Goal: Task Accomplishment & Management: Use online tool/utility

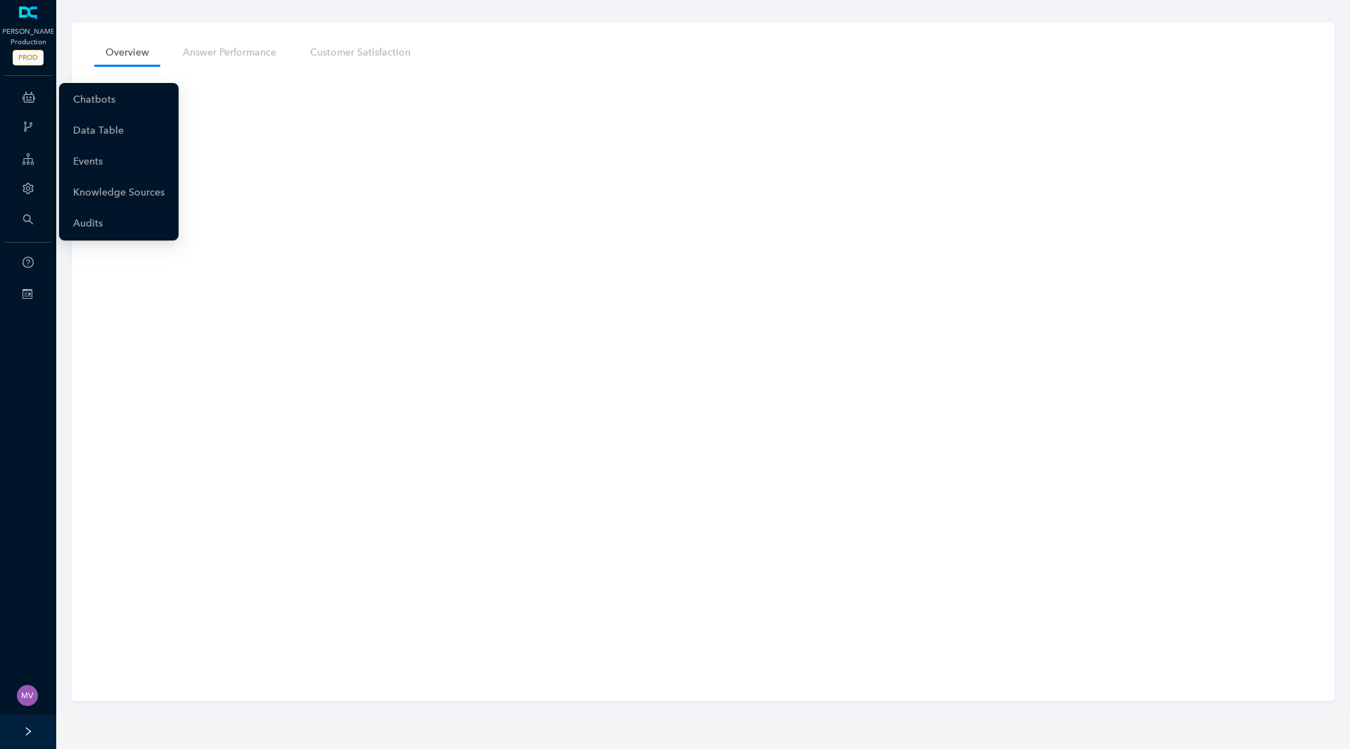
click at [27, 105] on icon at bounding box center [29, 97] width 13 height 28
click at [115, 98] on link "Chatbots" at bounding box center [94, 100] width 42 height 28
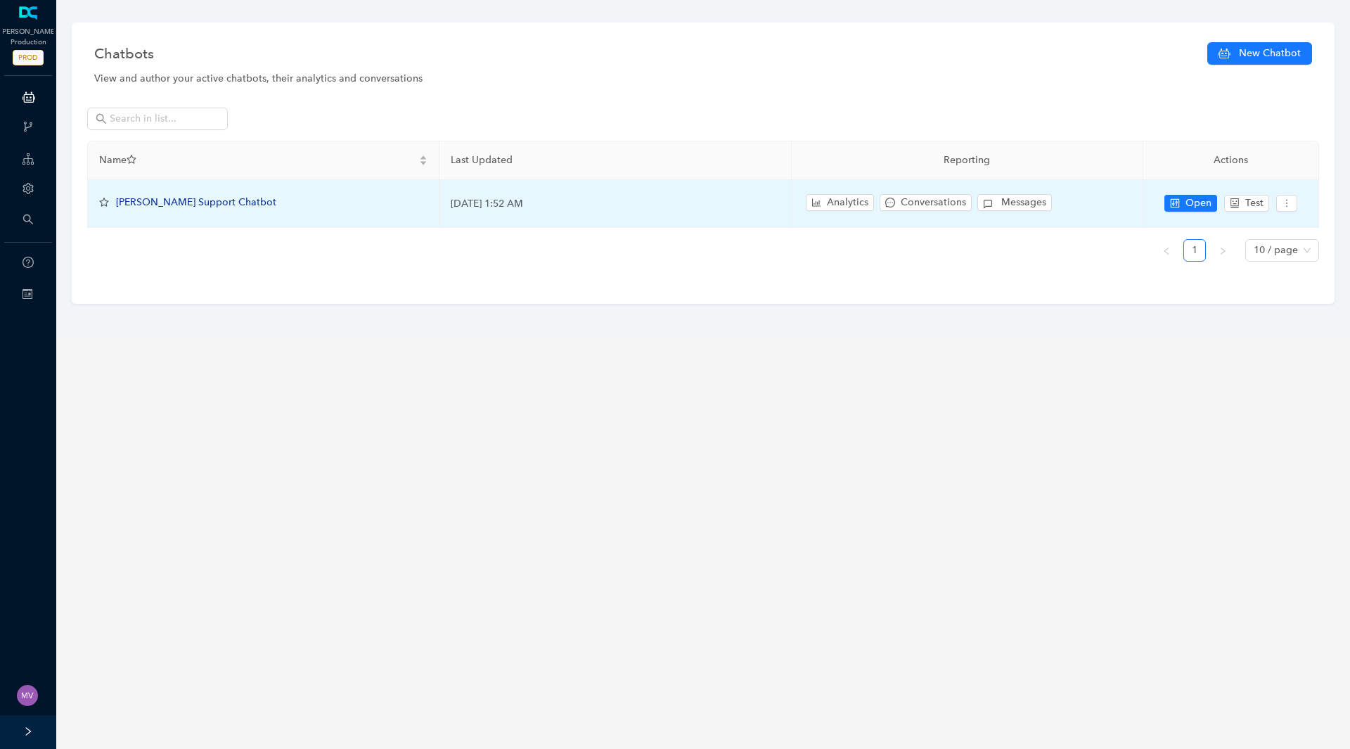
click at [165, 201] on span "[PERSON_NAME] Support Chatbot" at bounding box center [196, 202] width 160 height 12
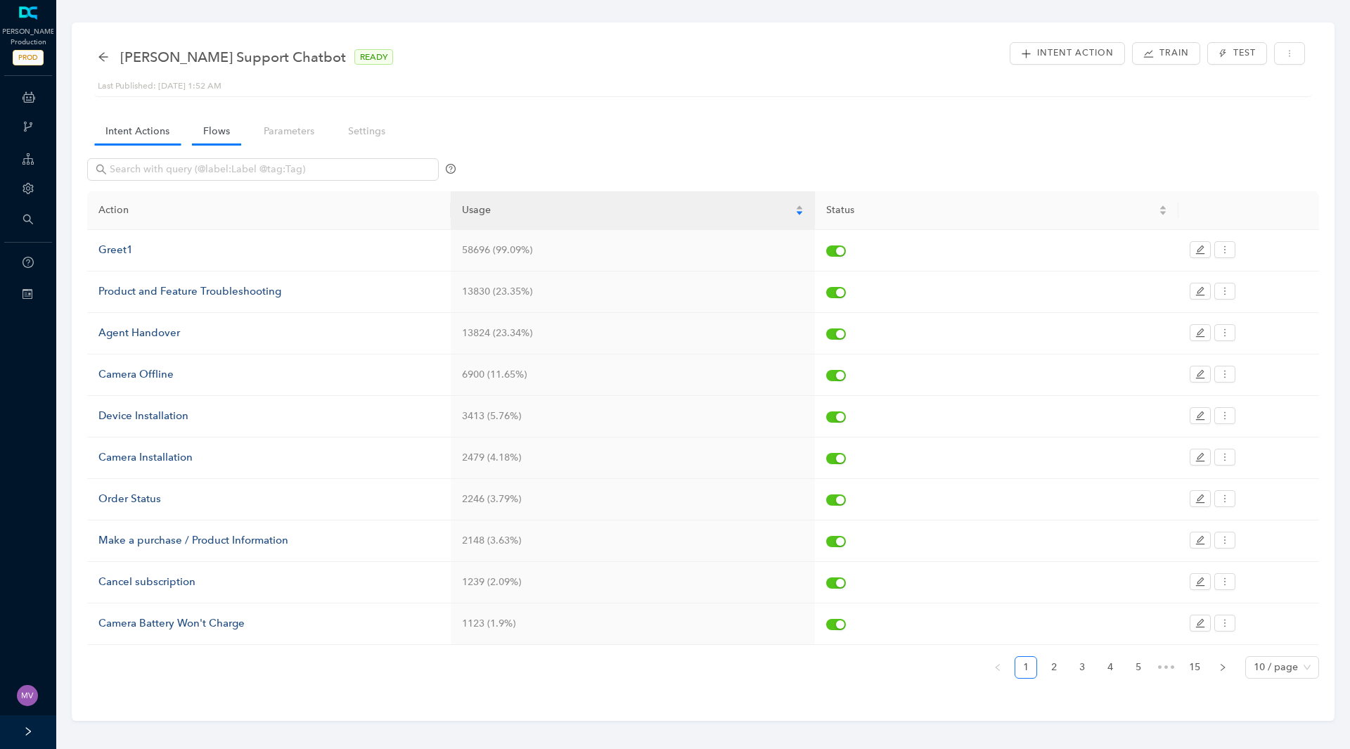
click at [207, 136] on link "Flows" at bounding box center [216, 131] width 49 height 26
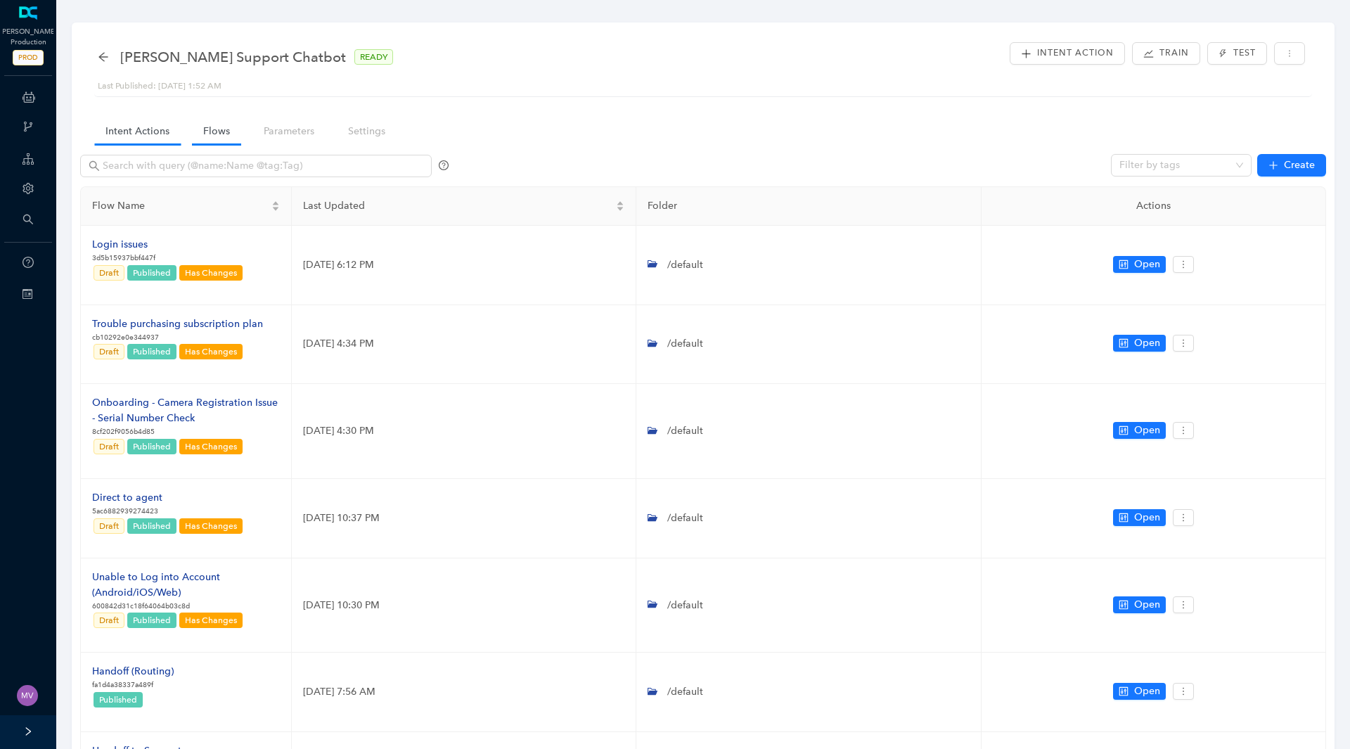
click at [127, 131] on link "Intent Actions" at bounding box center [137, 131] width 86 height 26
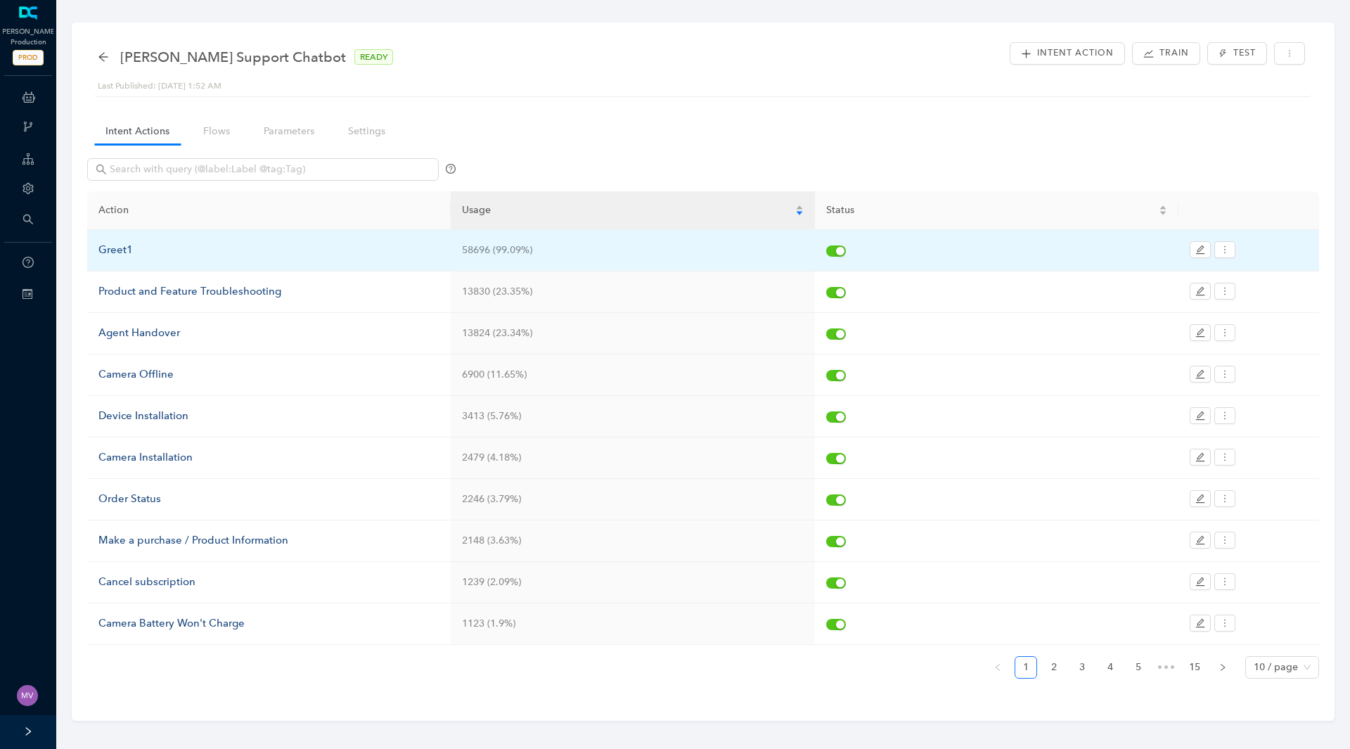
click at [104, 249] on div "Greet1" at bounding box center [268, 250] width 341 height 17
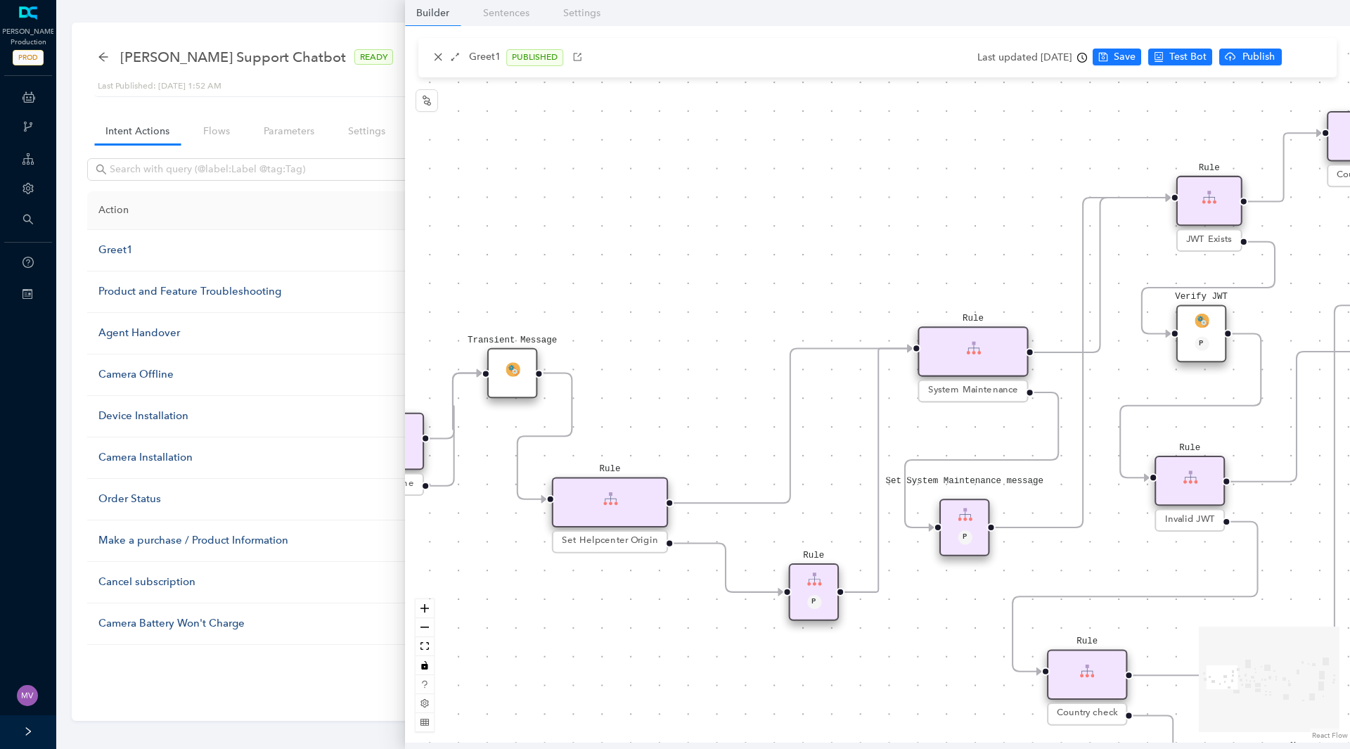
drag, startPoint x: 609, startPoint y: 354, endPoint x: 1098, endPoint y: 547, distance: 525.4
click at [1098, 547] on div "End End Handoff To Support Product And Feature Troubleshooting Question Would y…" at bounding box center [877, 384] width 945 height 717
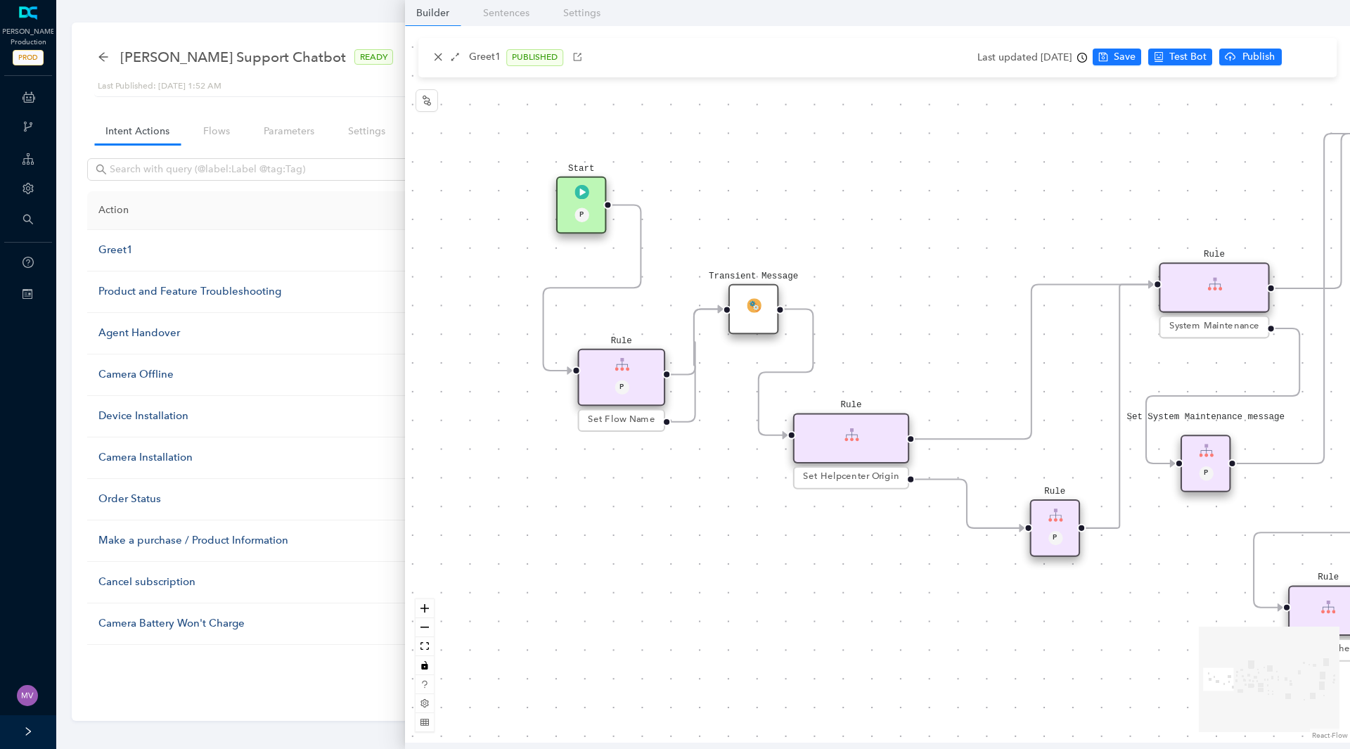
drag, startPoint x: 713, startPoint y: 395, endPoint x: 949, endPoint y: 333, distance: 243.6
click at [949, 333] on div "End End Handoff To Support Product And Feature Troubleshooting Question Would y…" at bounding box center [877, 384] width 945 height 717
click at [838, 437] on div "Rule" at bounding box center [851, 438] width 116 height 50
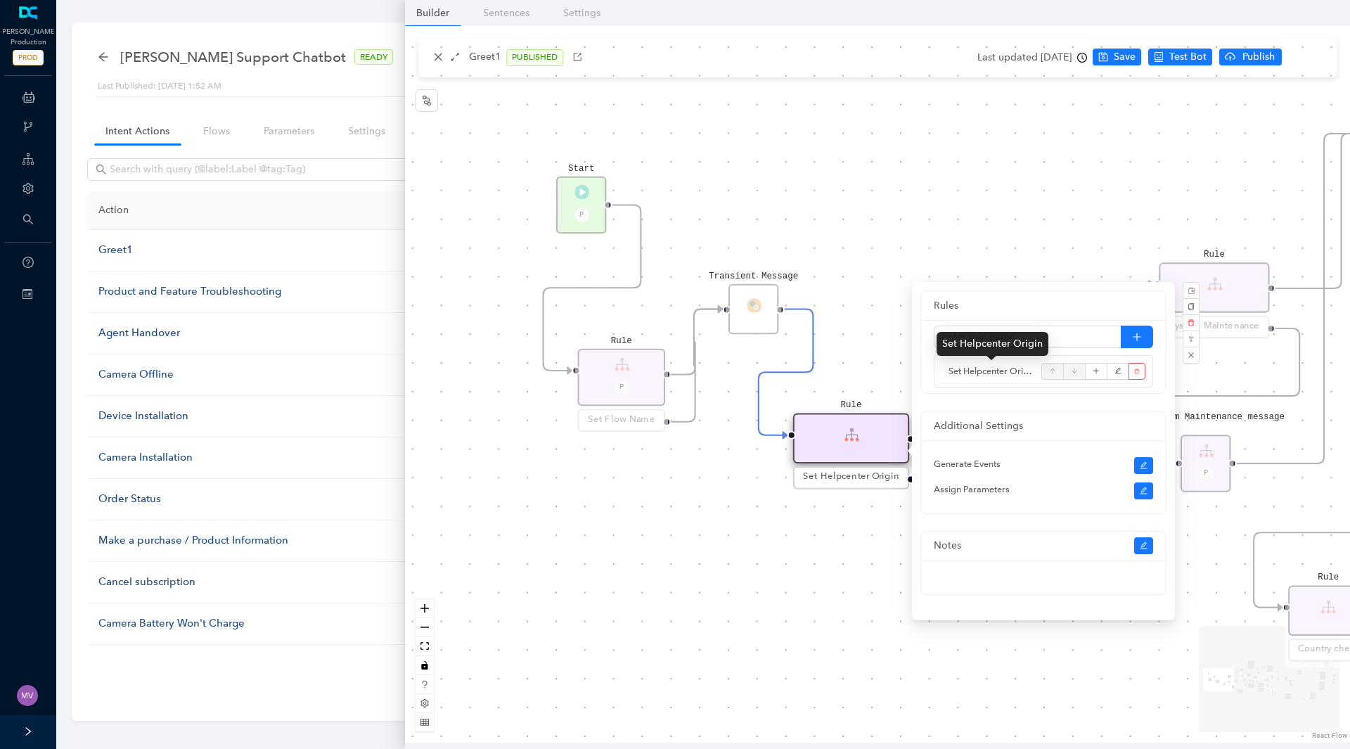
click at [1020, 376] on span "Set Helpcenter Origin" at bounding box center [992, 371] width 86 height 14
click at [726, 566] on div "End End Handoff To Support Product And Feature Troubleshooting Question Would y…" at bounding box center [877, 384] width 945 height 717
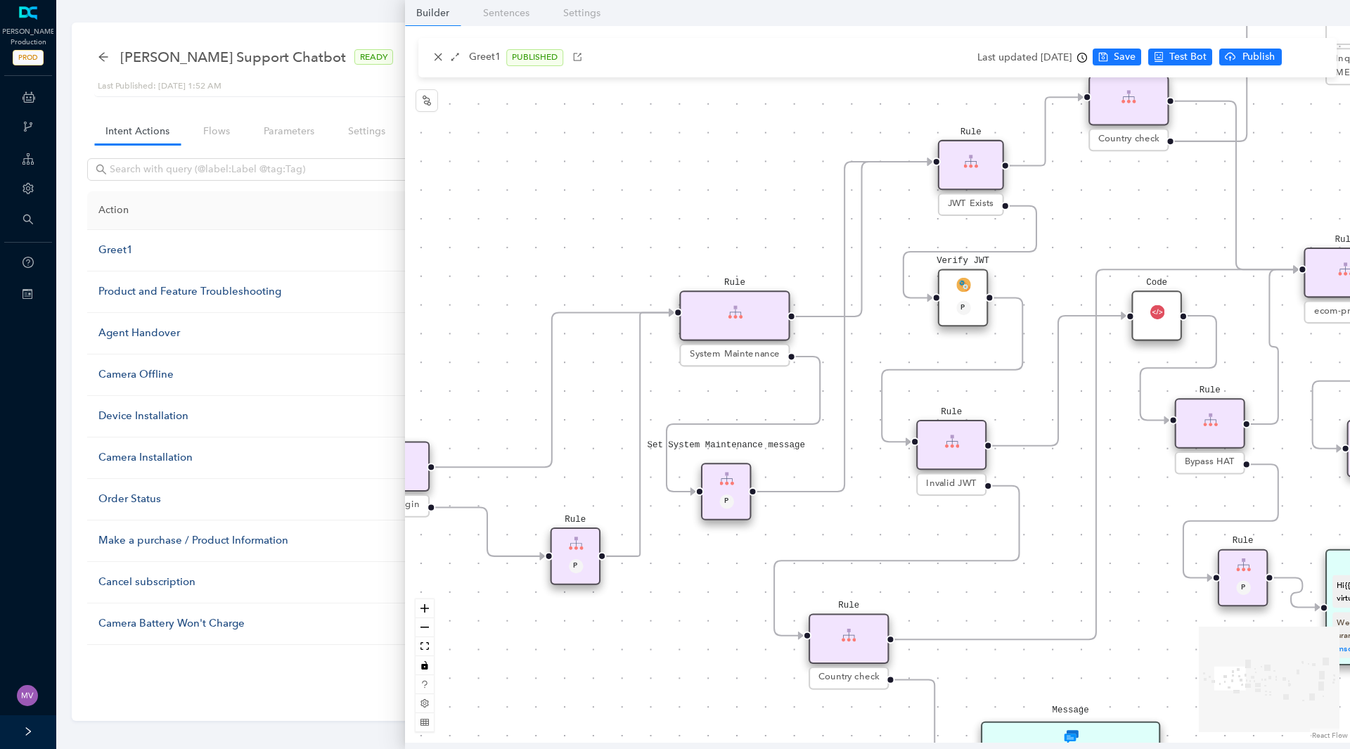
drag, startPoint x: 1039, startPoint y: 463, endPoint x: 560, endPoint y: 492, distance: 480.4
click at [560, 492] on div "End End Handoff To Support Product And Feature Troubleshooting Question Would y…" at bounding box center [877, 384] width 945 height 717
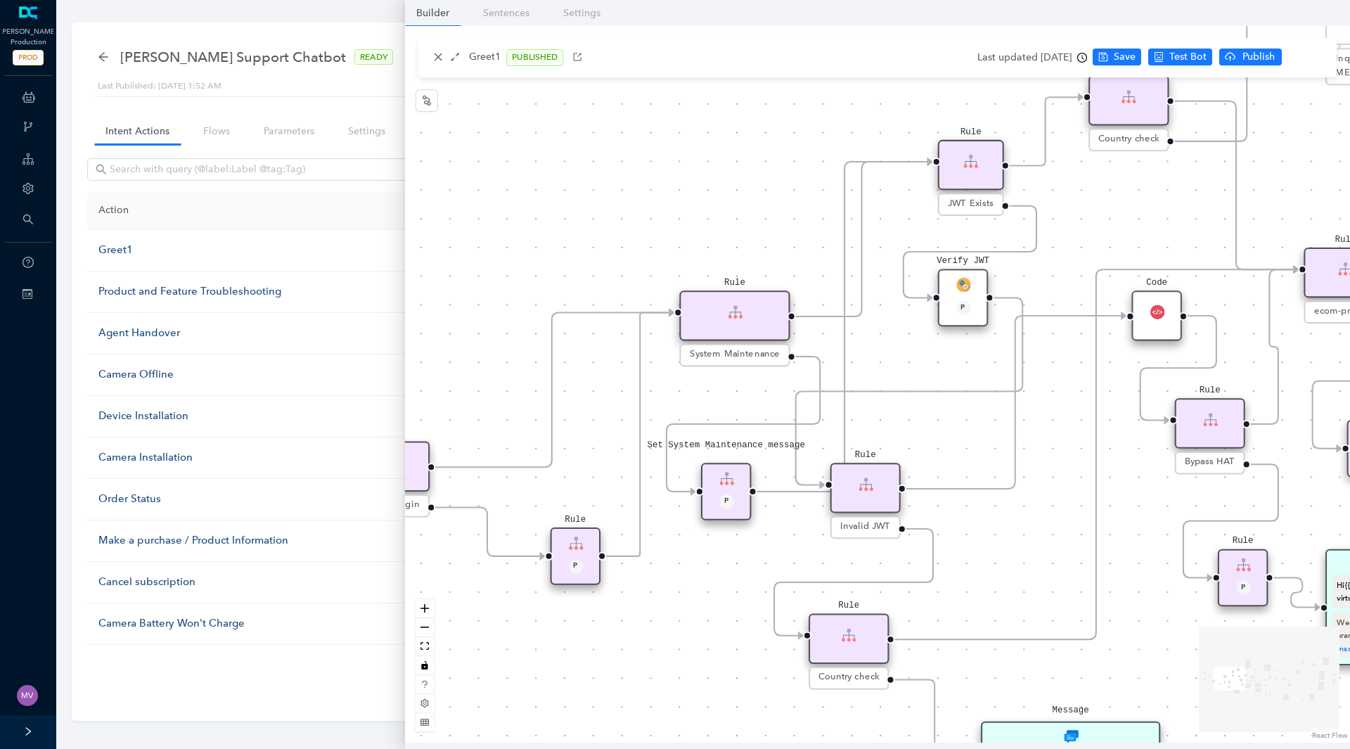
drag, startPoint x: 949, startPoint y: 433, endPoint x: 872, endPoint y: 483, distance: 91.5
click at [872, 483] on div "Rule" at bounding box center [866, 488] width 70 height 50
click at [966, 525] on div "End End Handoff To Support Product And Feature Troubleshooting Question Would y…" at bounding box center [877, 384] width 945 height 717
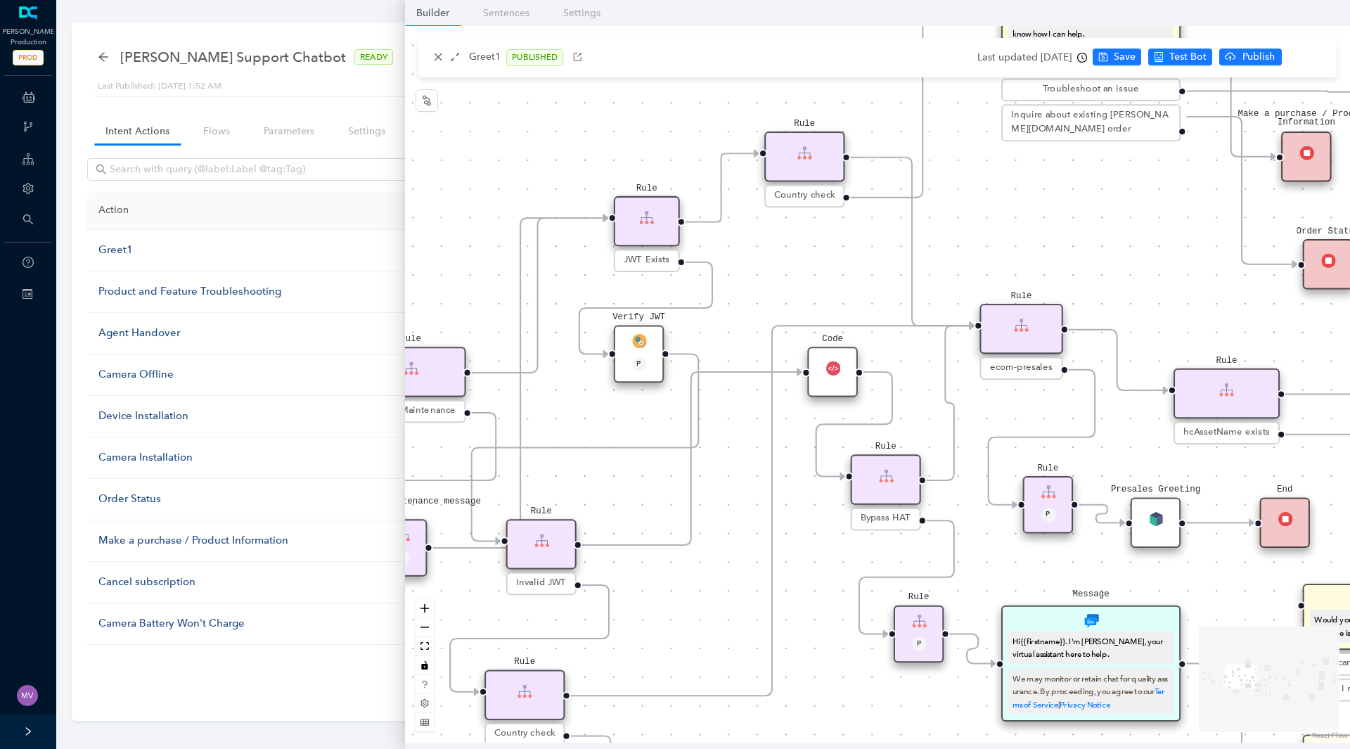
drag, startPoint x: 985, startPoint y: 482, endPoint x: 660, endPoint y: 643, distance: 362.3
click at [660, 643] on div "End End Handoff To Support Product And Feature Troubleshooting Question Would y…" at bounding box center [877, 384] width 945 height 717
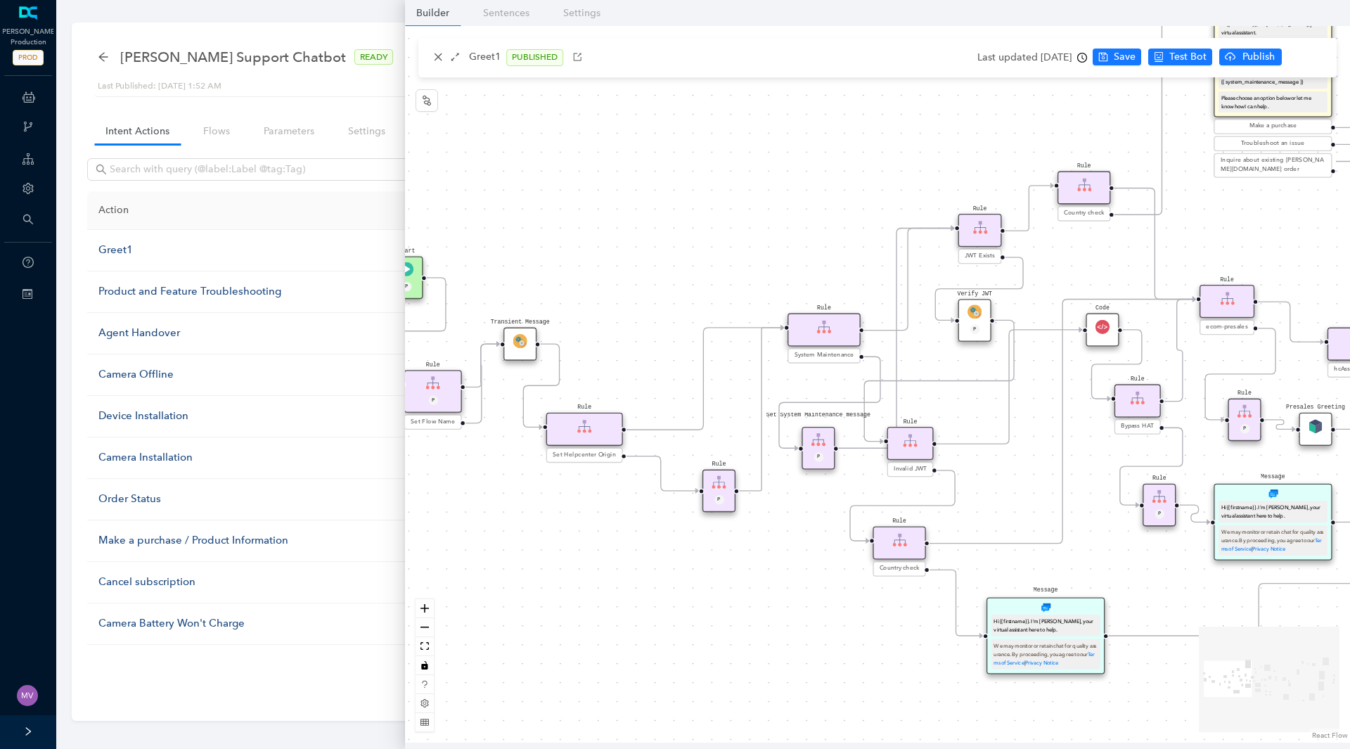
drag, startPoint x: 785, startPoint y: 551, endPoint x: 1015, endPoint y: 481, distance: 240.3
click at [1015, 481] on div "End End Handoff To Support Product And Feature Troubleshooting Question Would y…" at bounding box center [877, 384] width 945 height 717
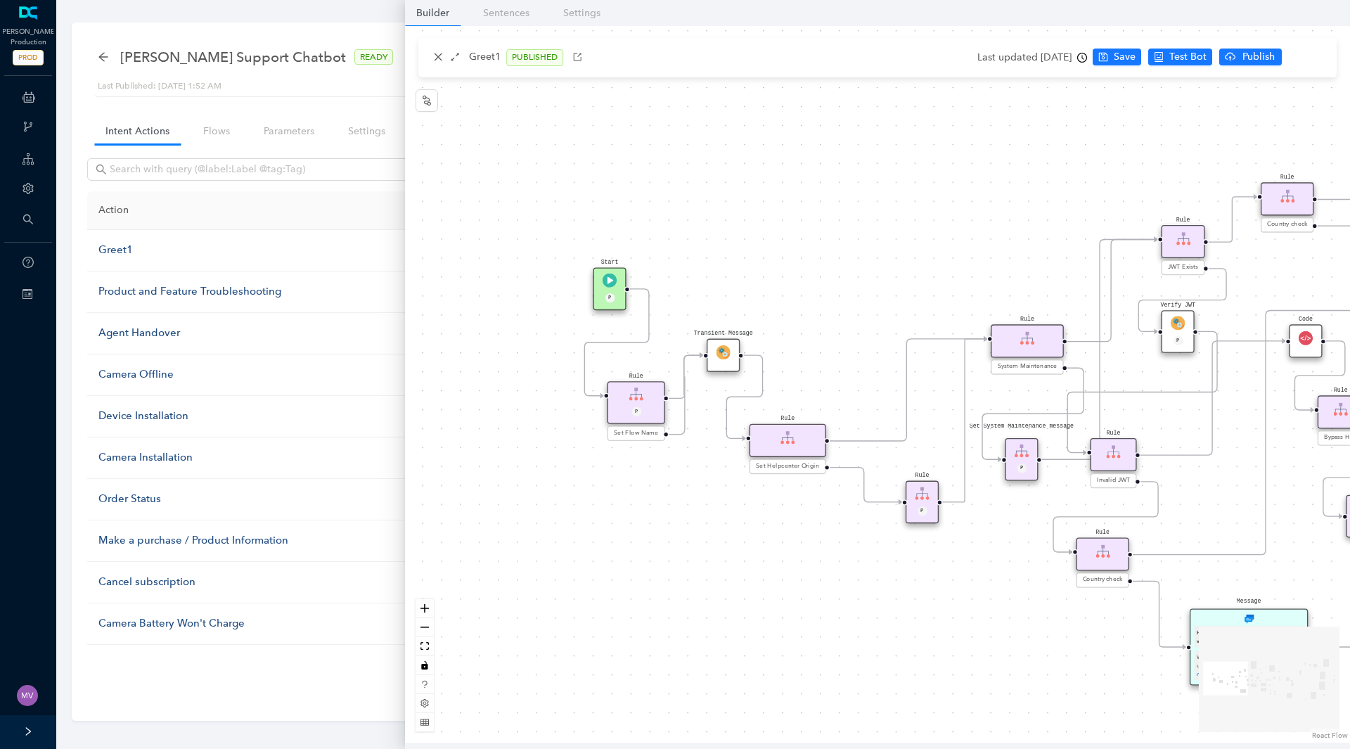
drag, startPoint x: 557, startPoint y: 586, endPoint x: 760, endPoint y: 598, distance: 203.5
click at [760, 598] on div "End End Handoff To Support Product And Feature Troubleshooting Question Would y…" at bounding box center [877, 384] width 945 height 717
click at [33, 86] on icon at bounding box center [29, 97] width 13 height 28
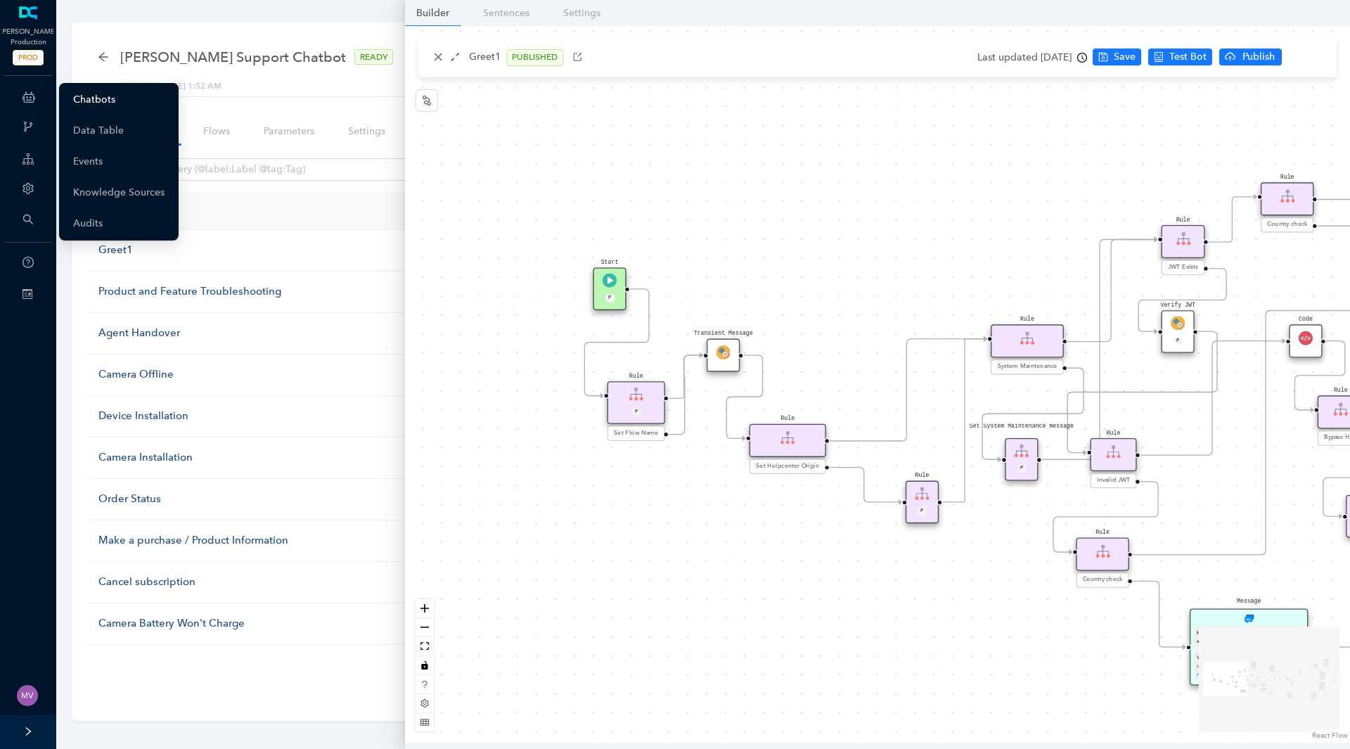
click at [89, 95] on link "Chatbots" at bounding box center [94, 100] width 42 height 28
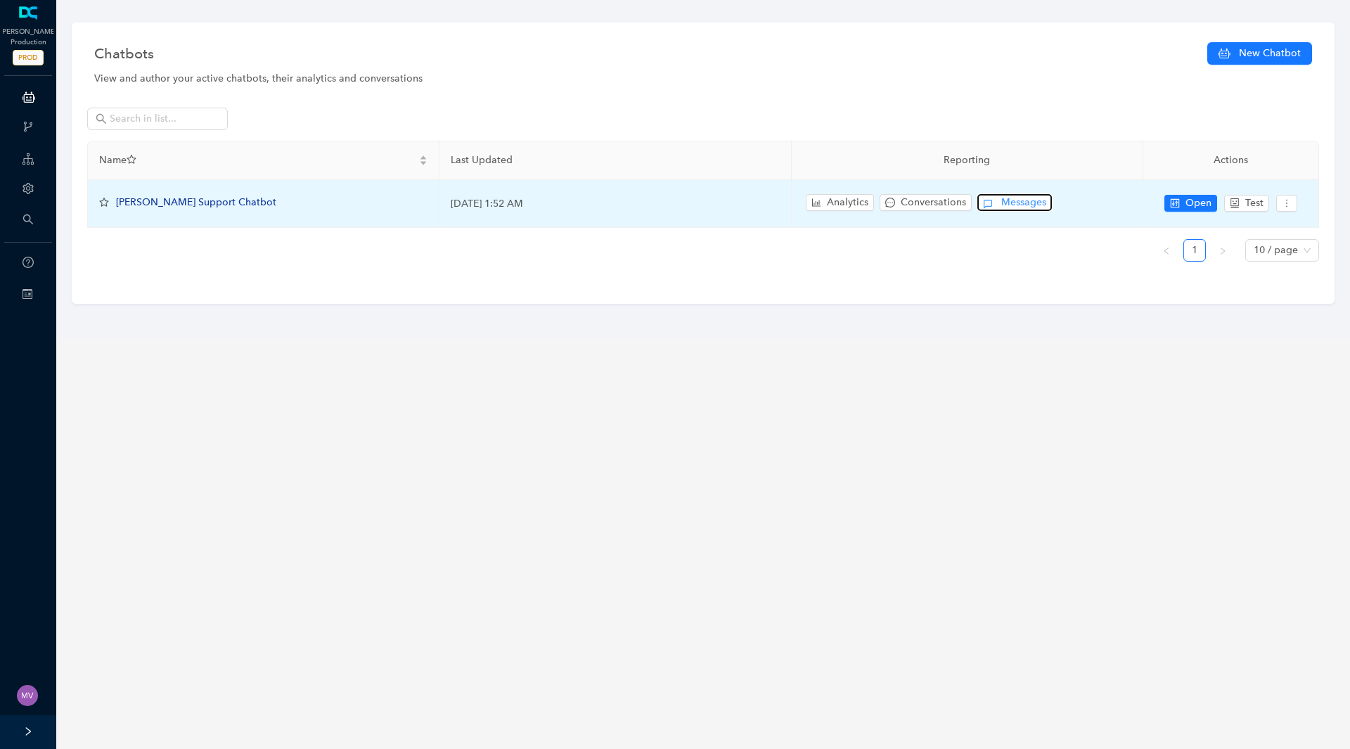
click at [1027, 202] on span "Messages" at bounding box center [1023, 202] width 45 height 15
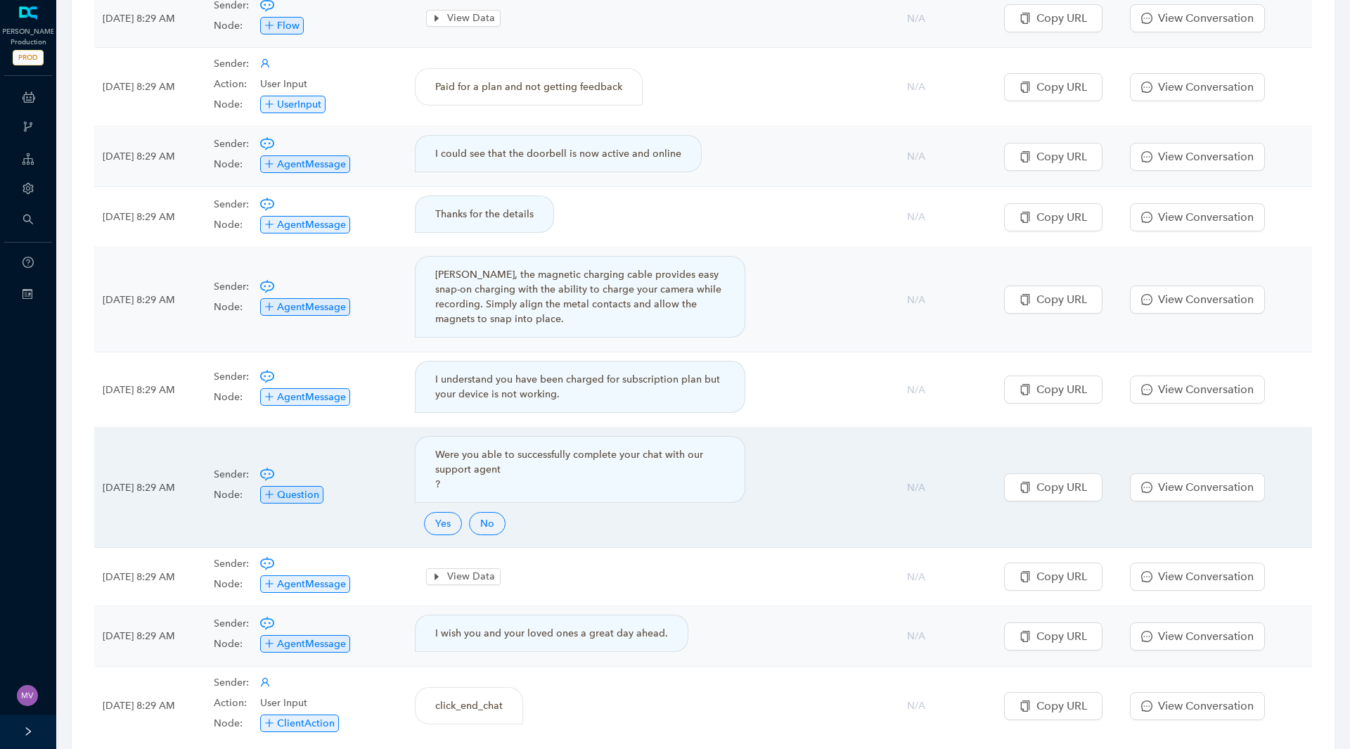
scroll to position [234, 0]
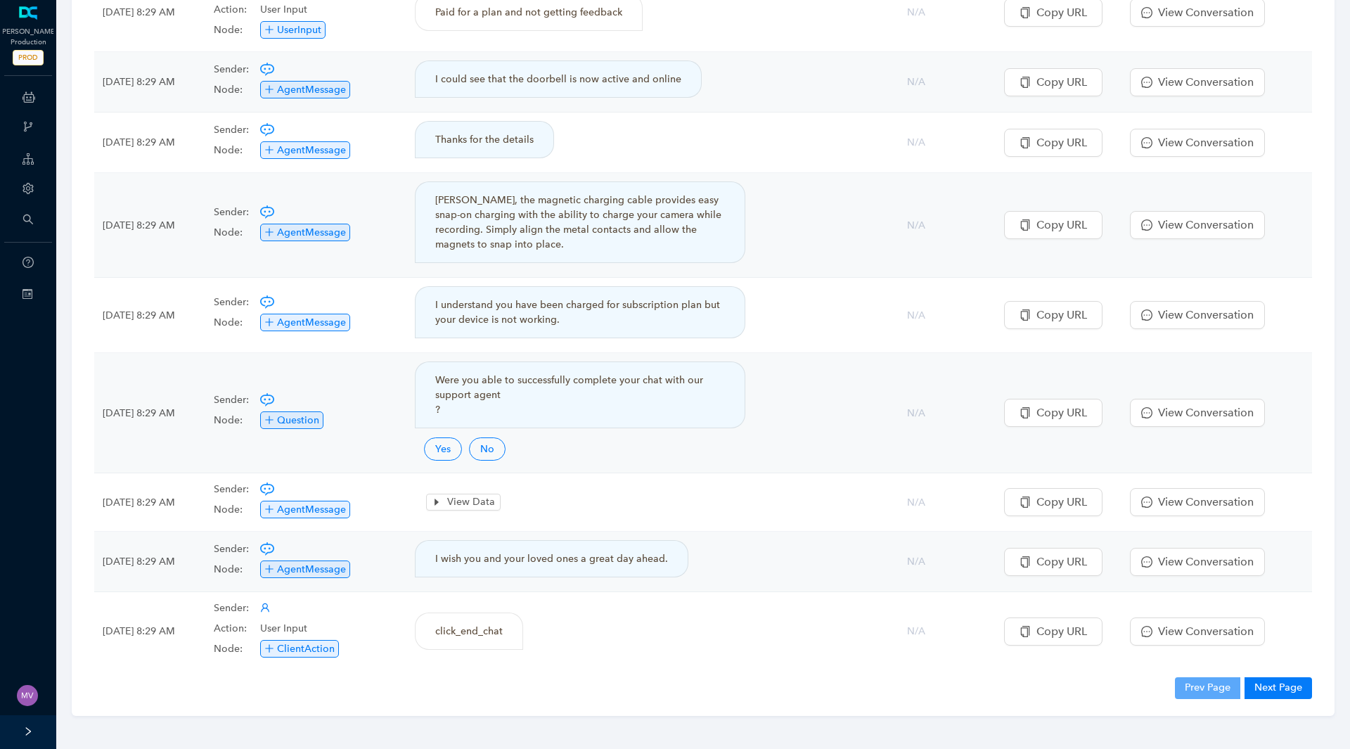
click at [1258, 675] on div "[DATE] [DATE] Filter Date & Time Sender, Action & Node Type User/Bot Message Ad…" at bounding box center [703, 275] width 1263 height 881
click at [1271, 684] on button "Next Page" at bounding box center [1279, 687] width 68 height 21
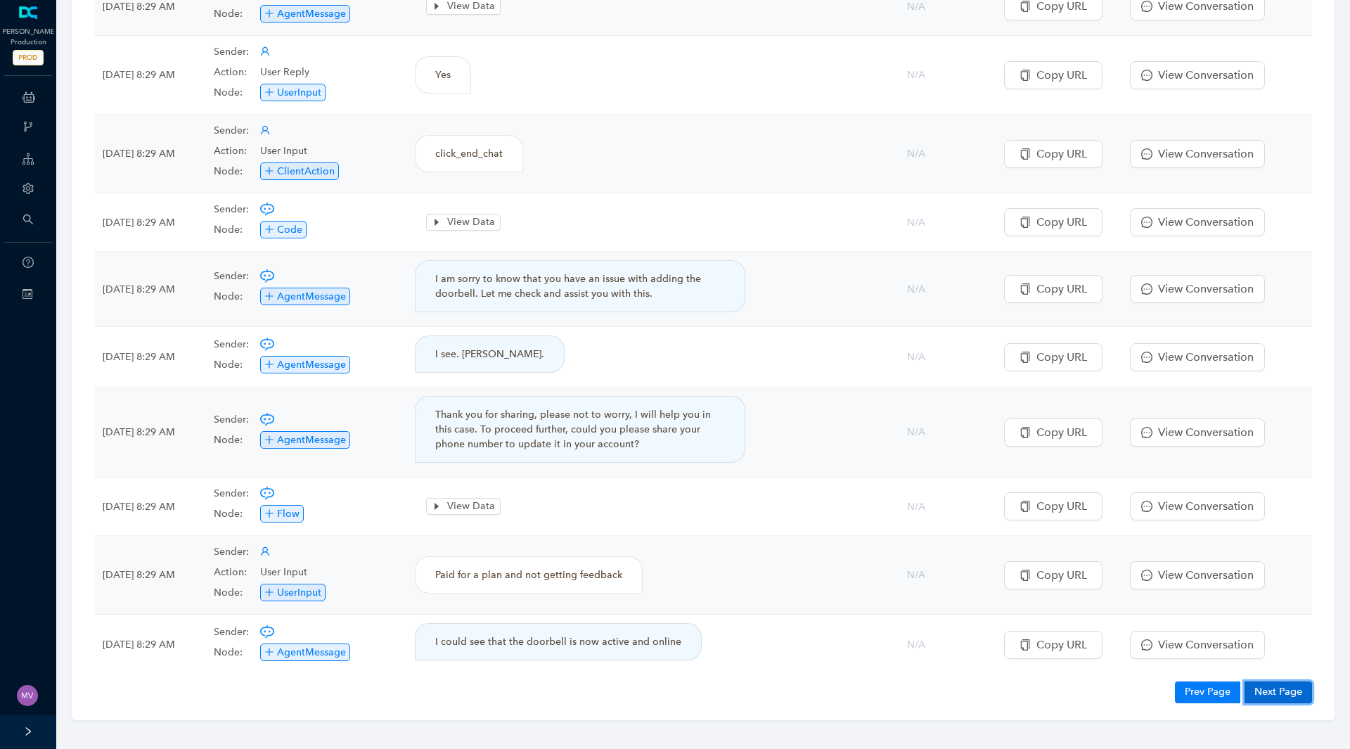
scroll to position [176, 0]
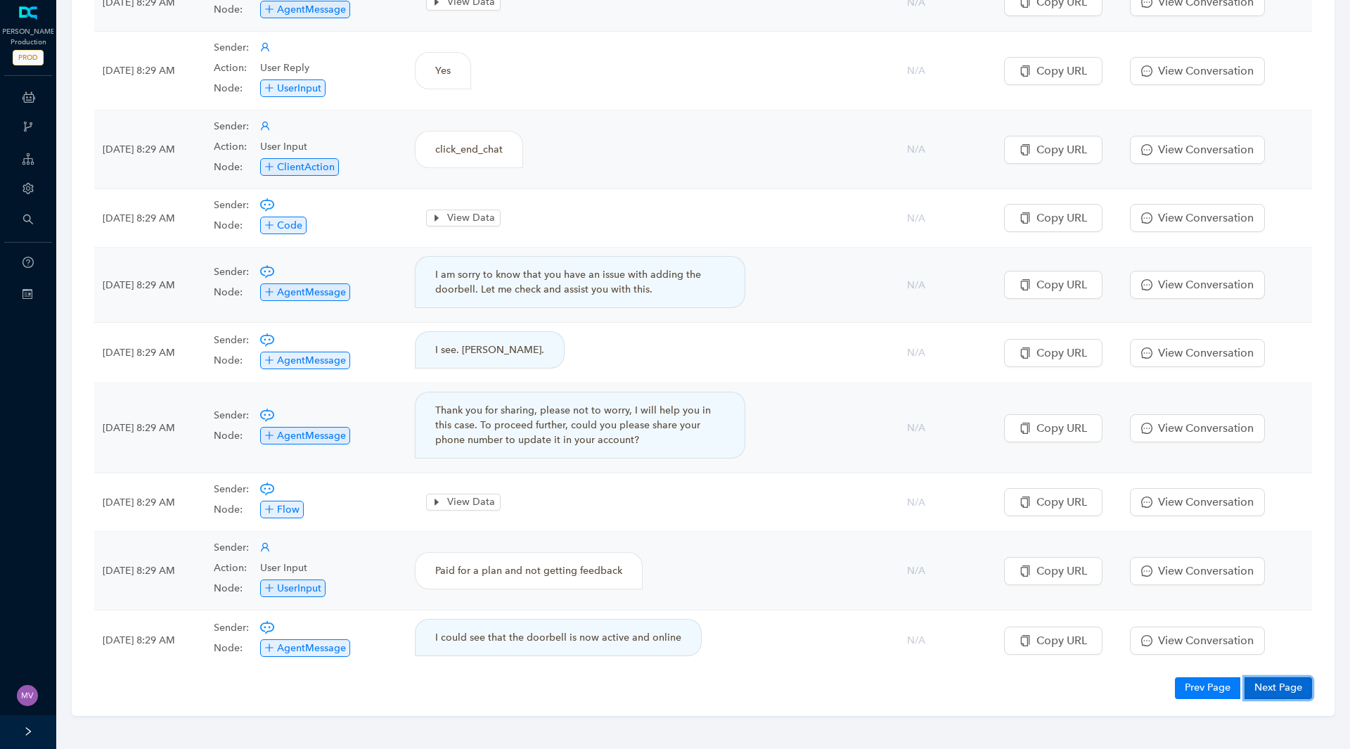
click at [1276, 692] on button "Next Page" at bounding box center [1279, 687] width 68 height 21
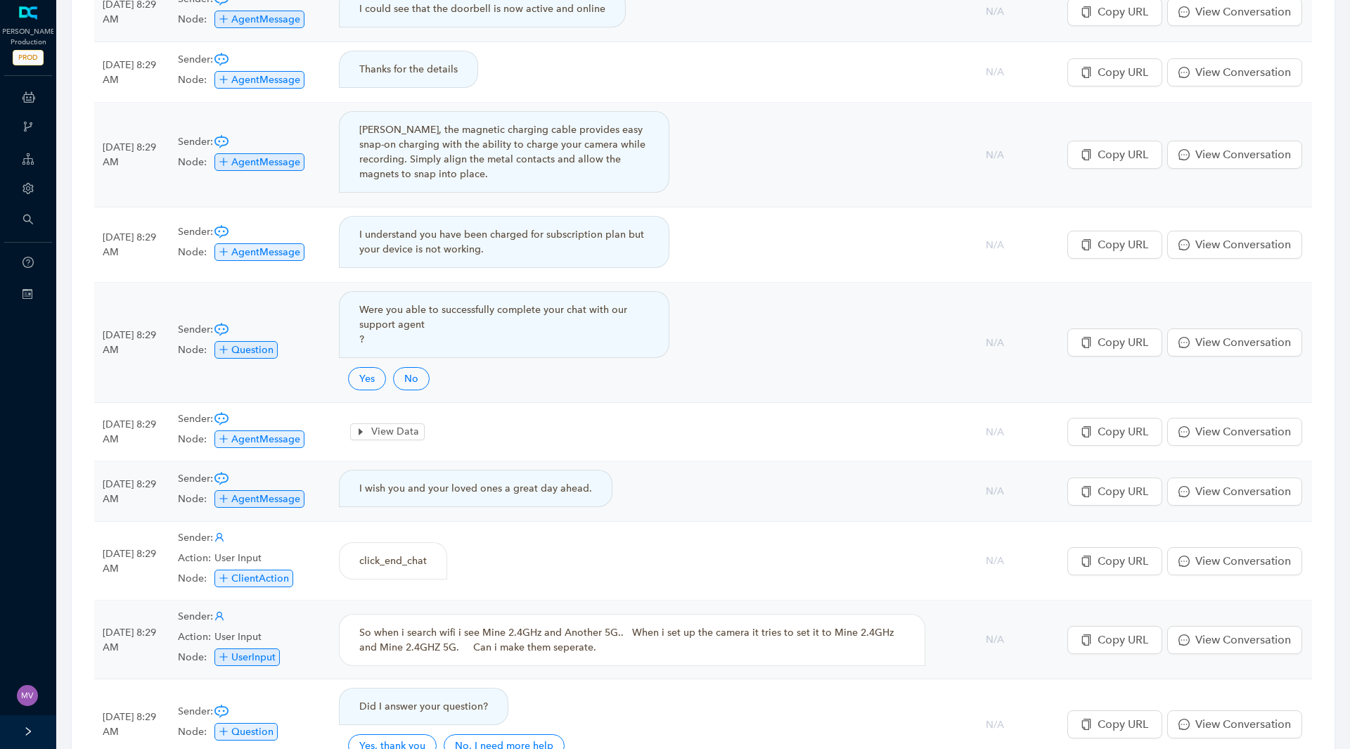
scroll to position [267, 0]
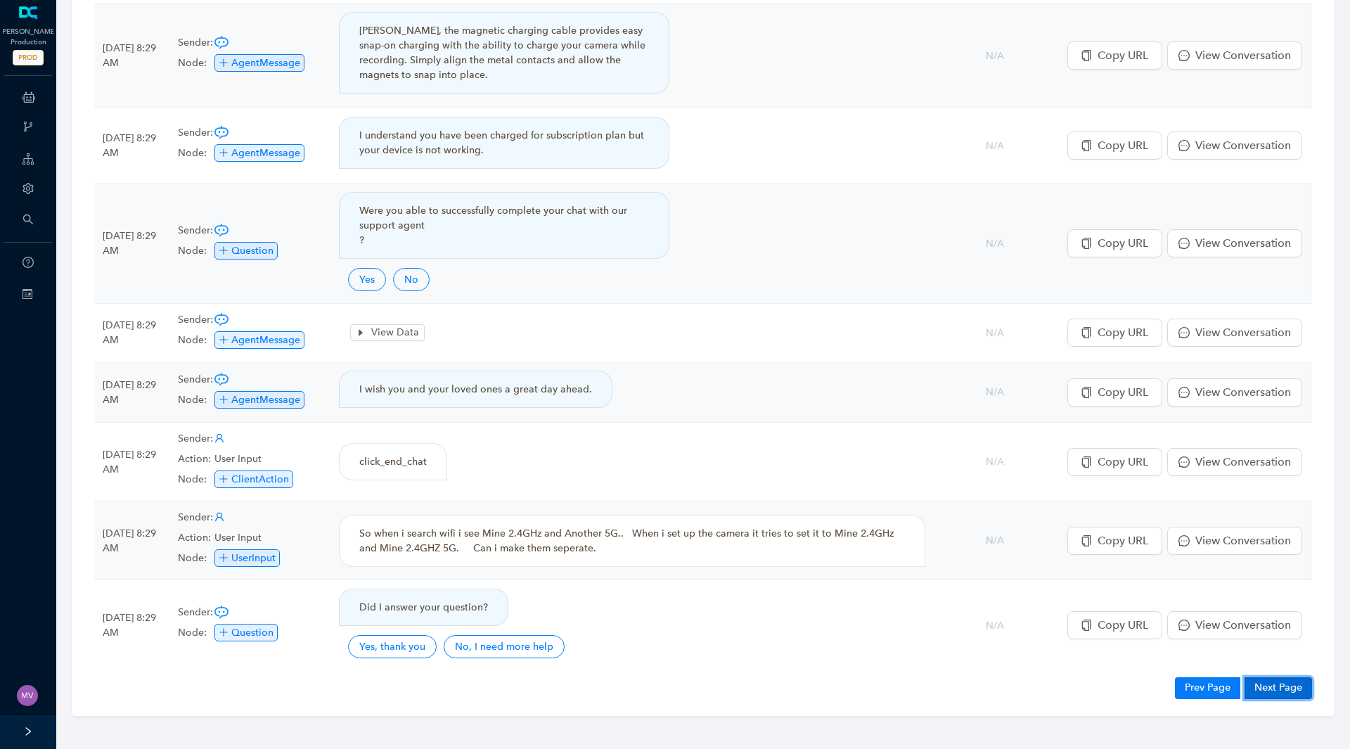
click at [1276, 692] on button "Next Page" at bounding box center [1279, 687] width 68 height 21
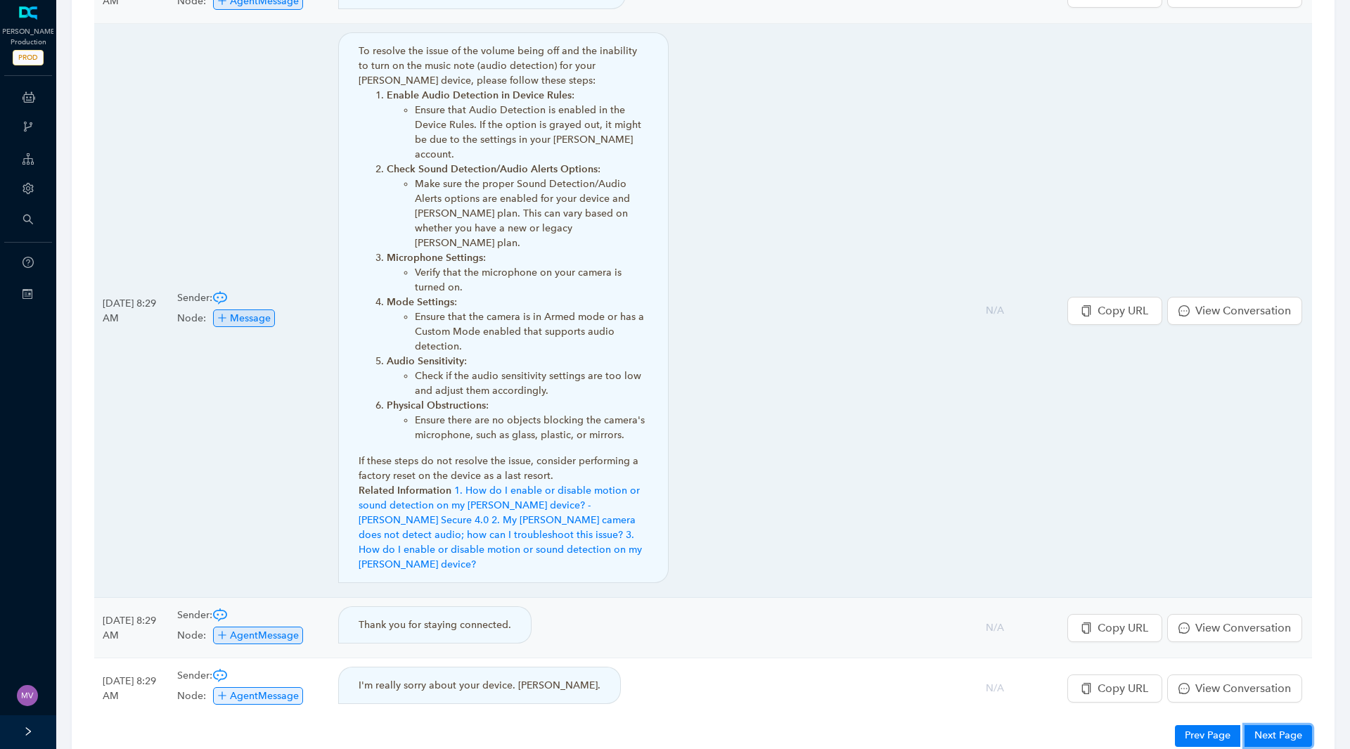
scroll to position [655, 0]
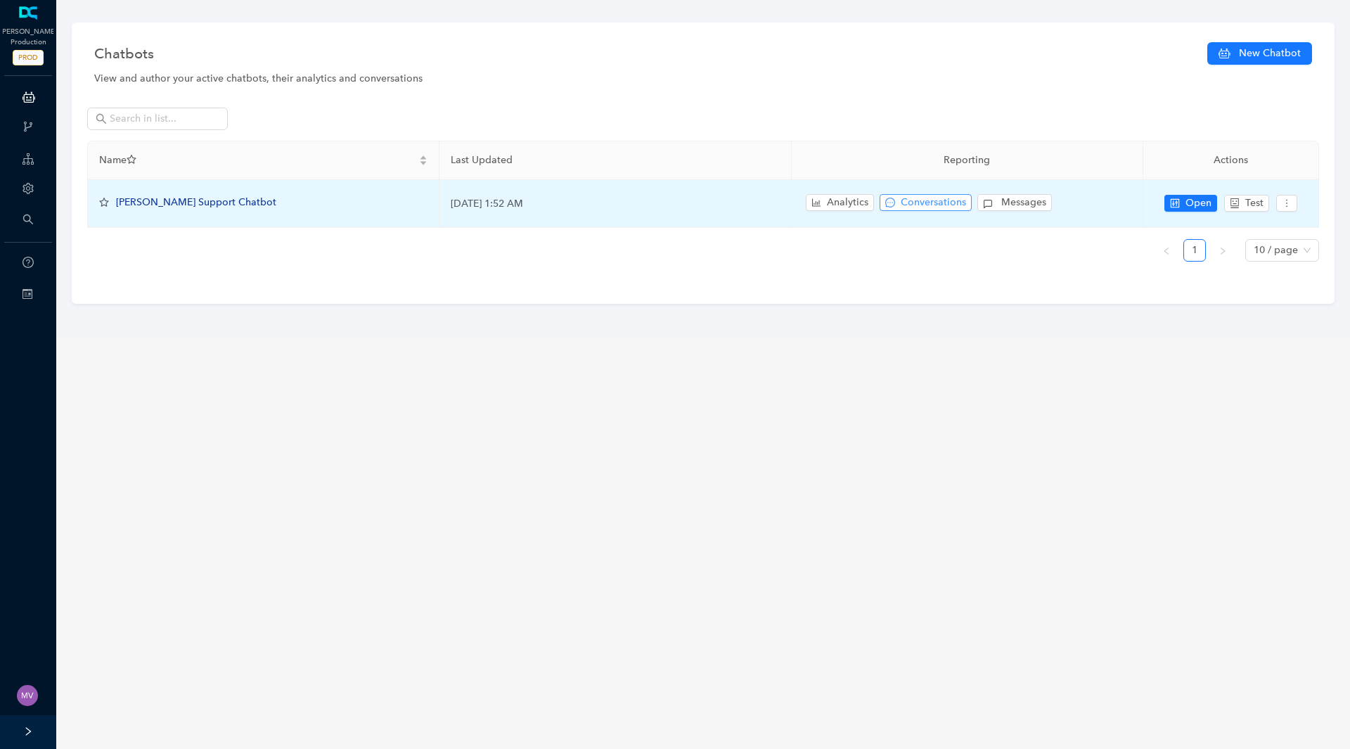
click at [880, 203] on div "Analytics Conversations Messages" at bounding box center [967, 203] width 328 height 25
click at [894, 204] on icon "message" at bounding box center [890, 203] width 10 height 10
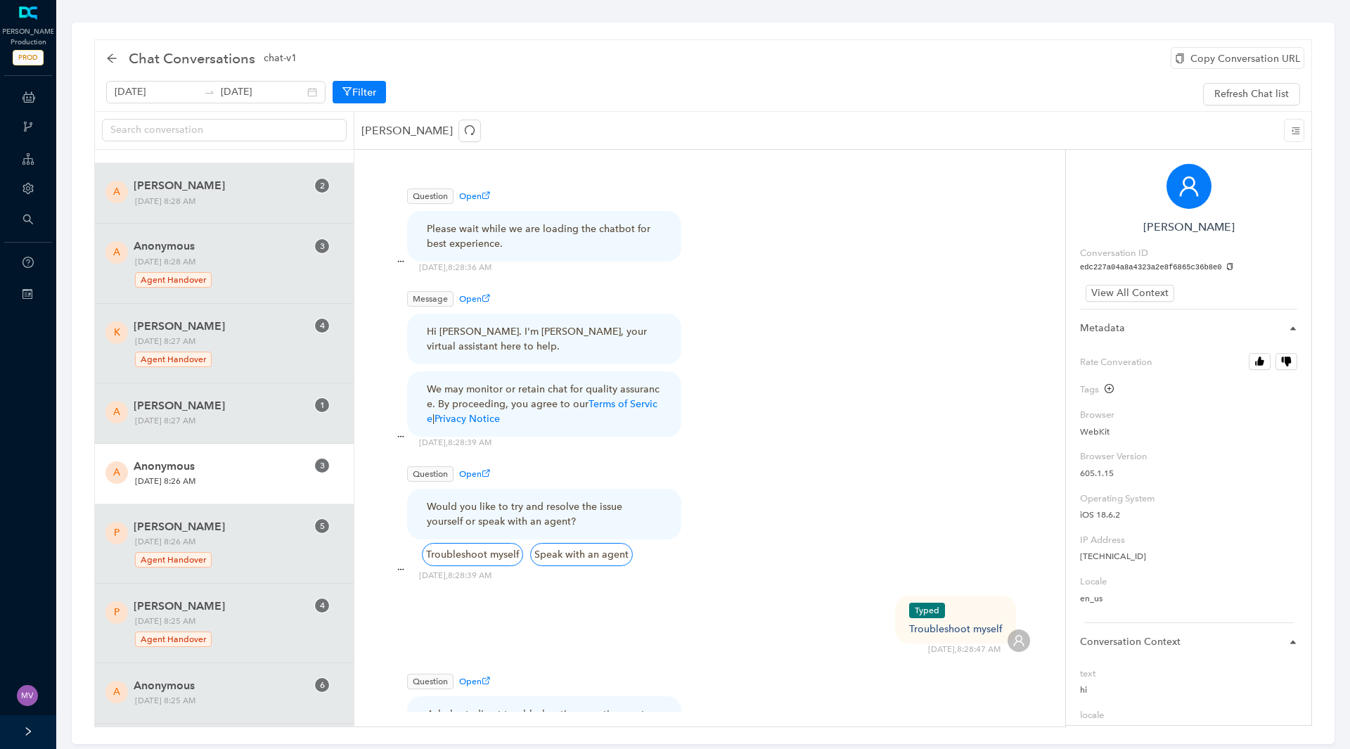
scroll to position [70, 0]
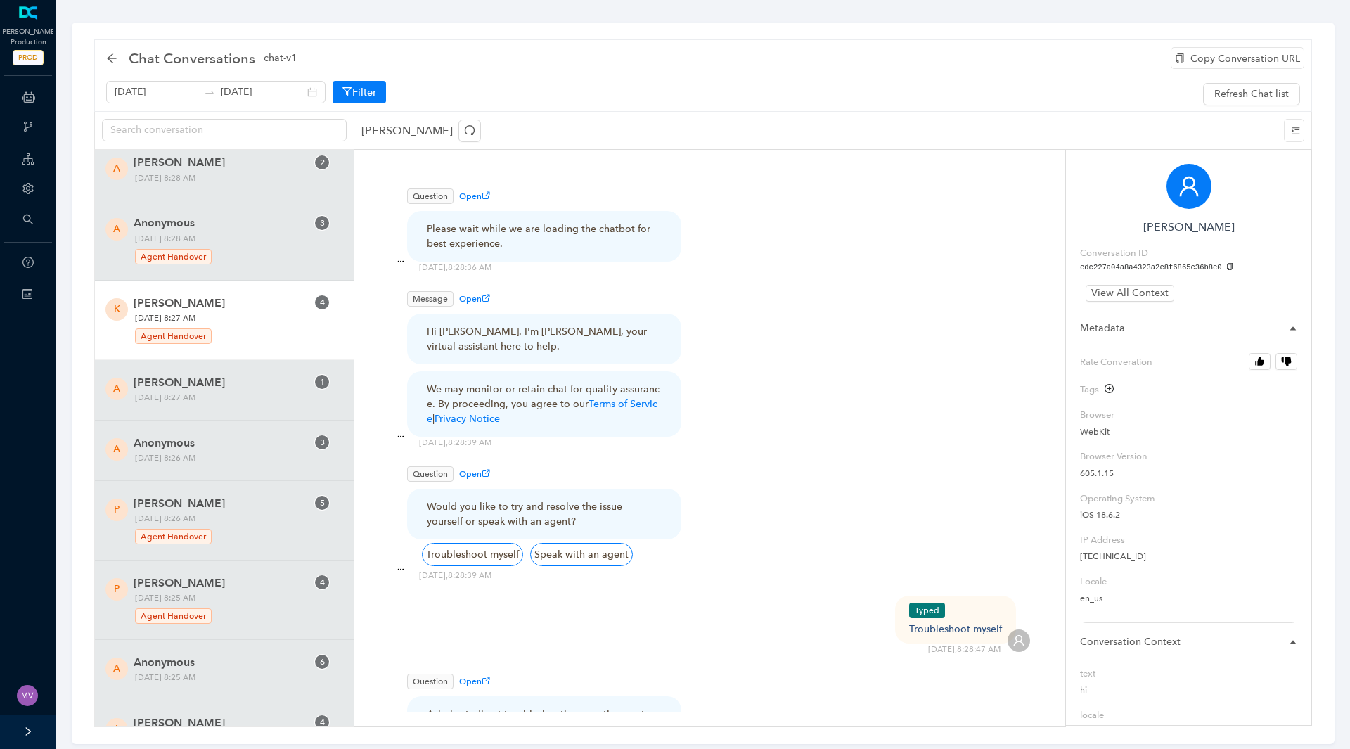
click at [234, 327] on div "Agent Handover" at bounding box center [231, 334] width 193 height 19
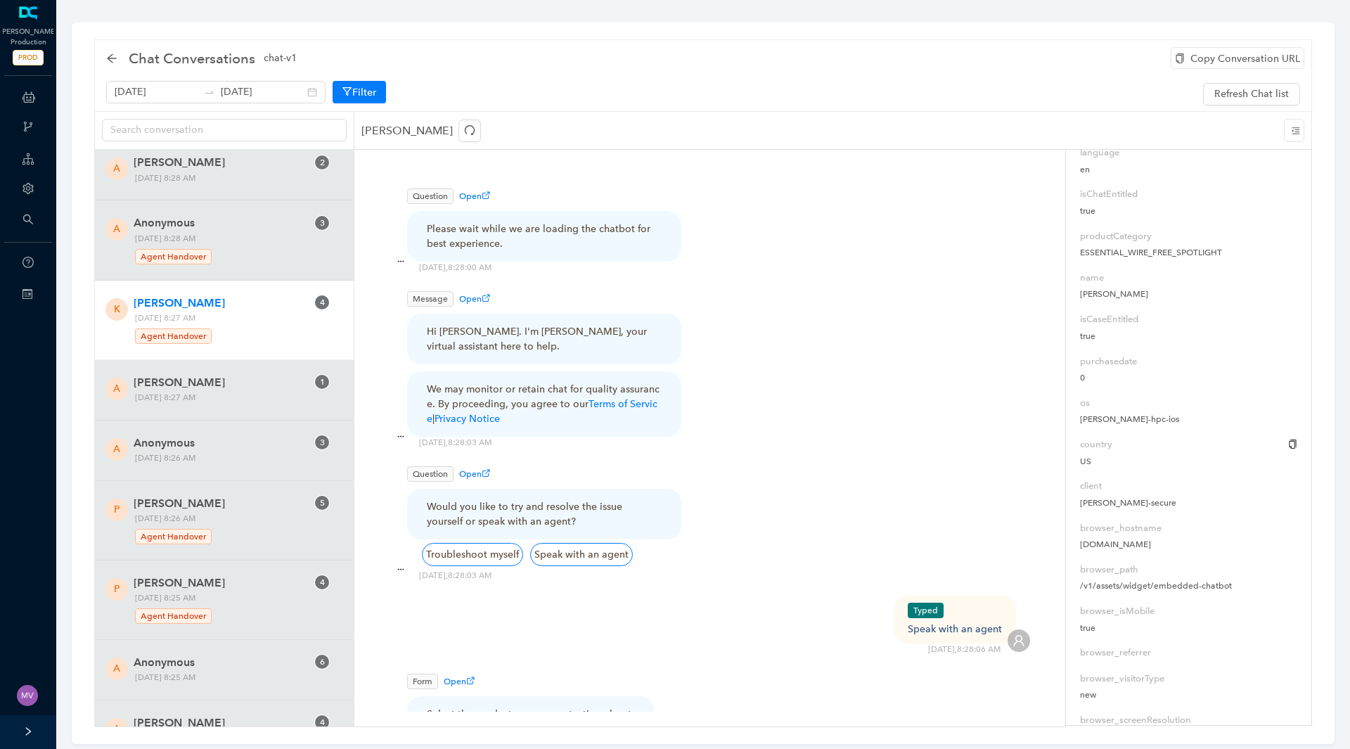
scroll to position [914, 0]
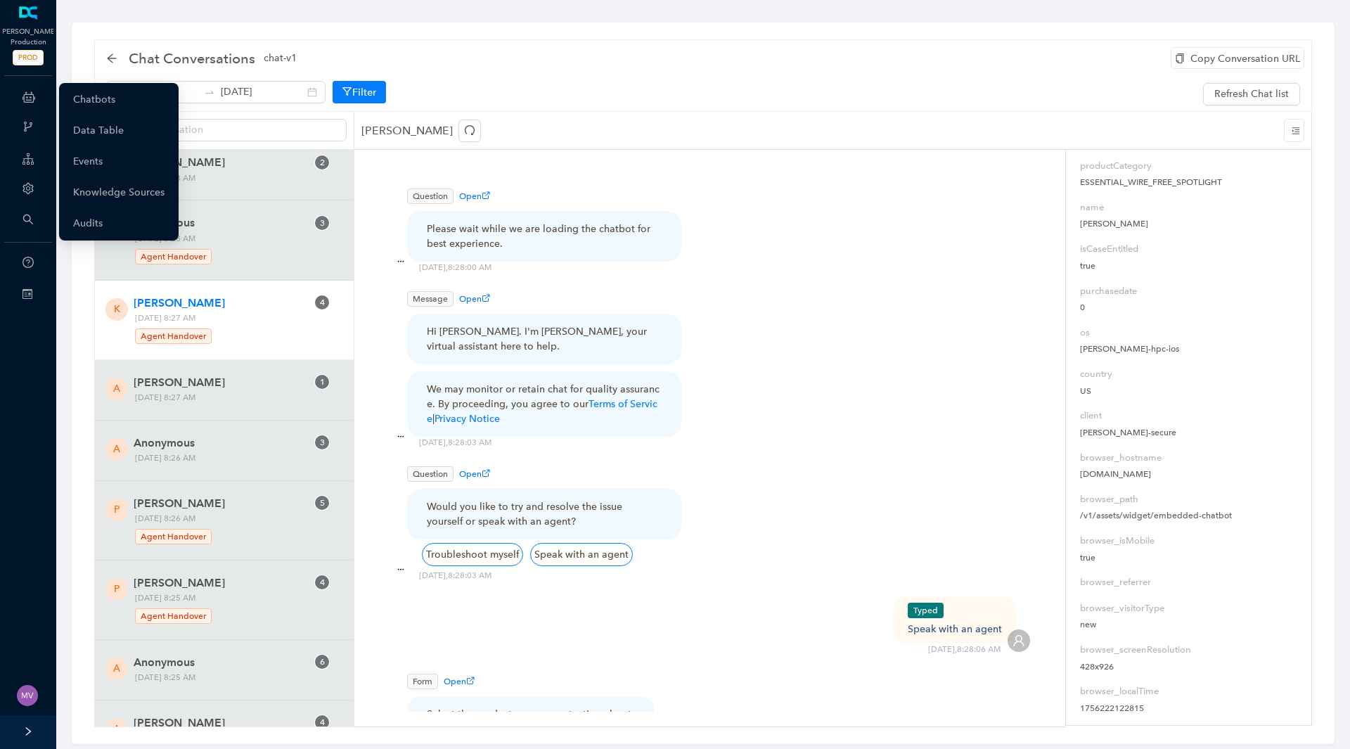
click at [32, 94] on icon at bounding box center [29, 97] width 13 height 28
click at [115, 98] on link "Chatbots" at bounding box center [94, 100] width 42 height 28
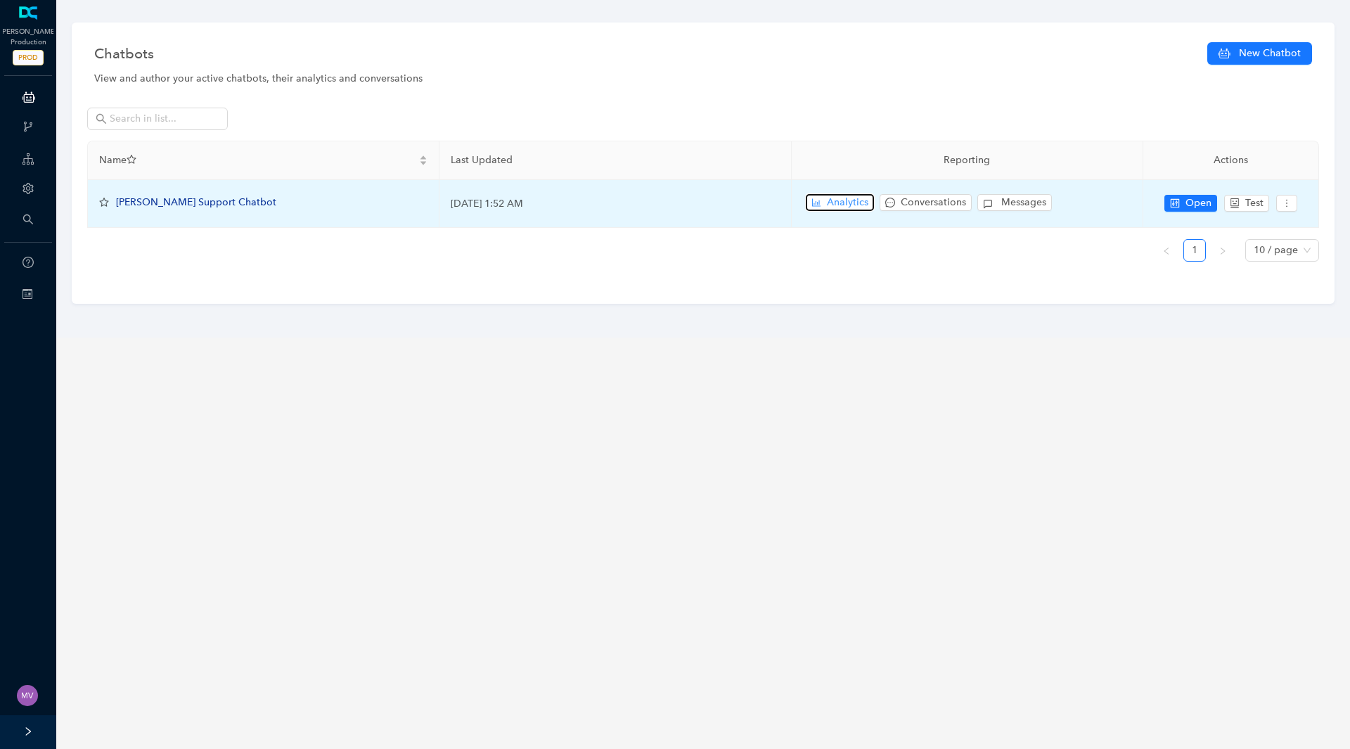
click at [842, 195] on span "Analytics" at bounding box center [847, 202] width 41 height 15
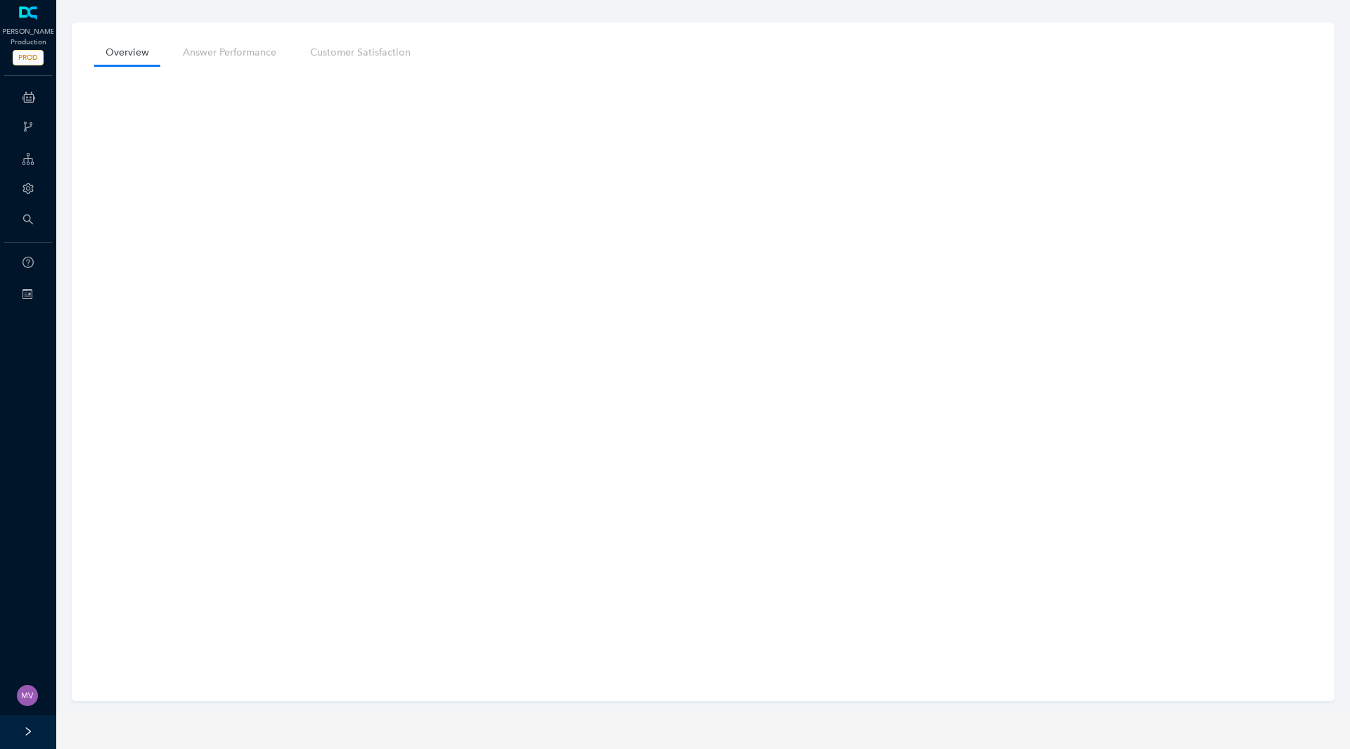
click at [506, 64] on nav "Overview Answer Performance Customer Satisfaction" at bounding box center [703, 52] width 1218 height 26
